Goal: Task Accomplishment & Management: Manage account settings

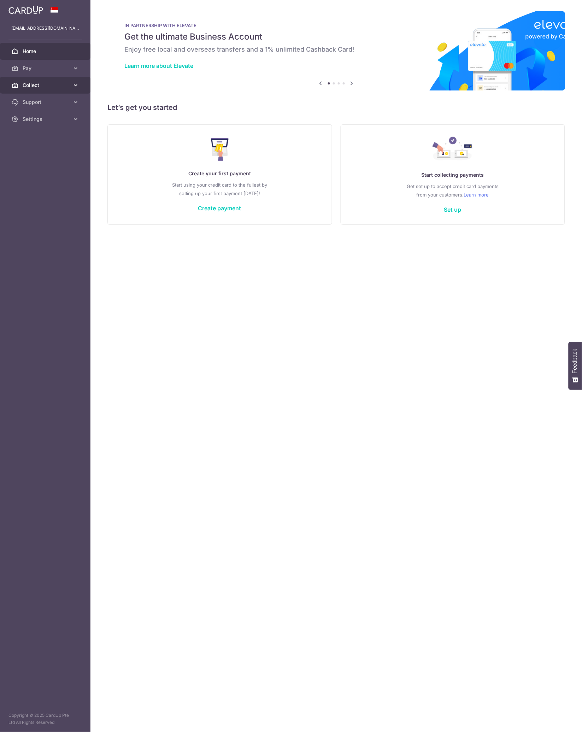
click at [27, 86] on span "Collect" at bounding box center [46, 85] width 47 height 7
click at [43, 105] on span "Dashboard" at bounding box center [46, 102] width 47 height 7
